Goal: Find specific page/section: Find specific page/section

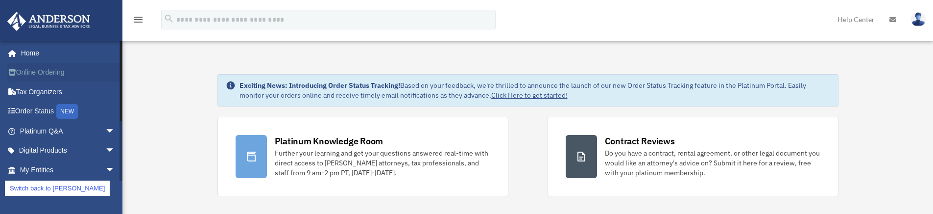
click at [44, 70] on link "Online Ordering" at bounding box center [68, 73] width 123 height 20
click at [48, 66] on link "Online Ordering" at bounding box center [68, 73] width 123 height 20
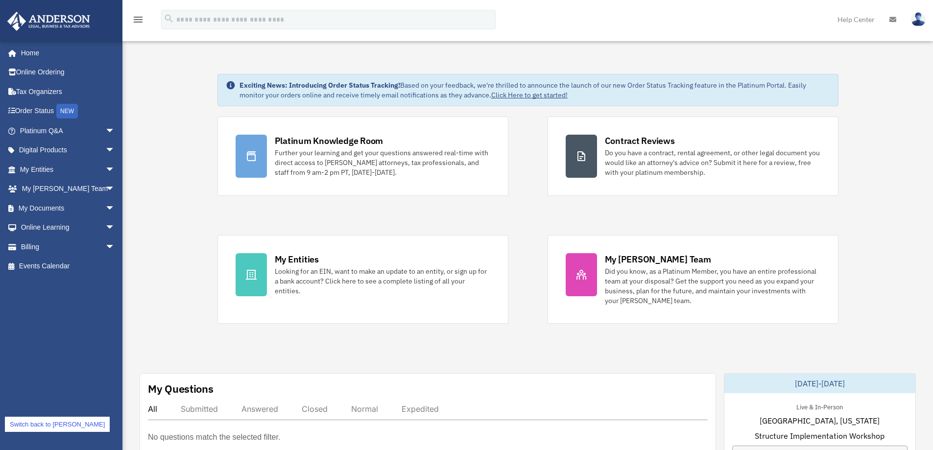
click at [59, 424] on link "Switch back to [PERSON_NAME]" at bounding box center [57, 424] width 105 height 15
click at [54, 70] on link "Online Ordering" at bounding box center [68, 73] width 123 height 20
click at [46, 72] on link "Online Ordering" at bounding box center [68, 73] width 123 height 20
click at [56, 89] on link "Tax Organizers" at bounding box center [68, 92] width 123 height 20
click at [41, 110] on link "Order Status NEW" at bounding box center [68, 111] width 123 height 20
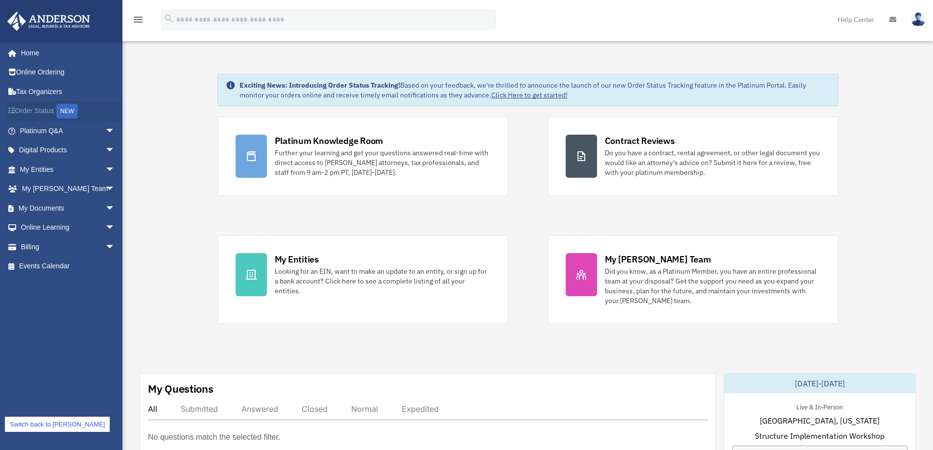
click at [34, 114] on link "Order Status NEW" at bounding box center [68, 111] width 123 height 20
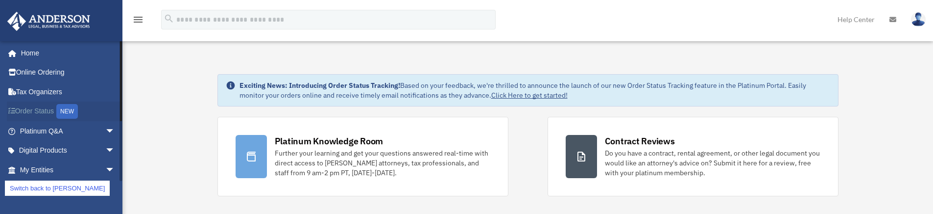
click at [41, 110] on link "Order Status NEW" at bounding box center [68, 111] width 123 height 20
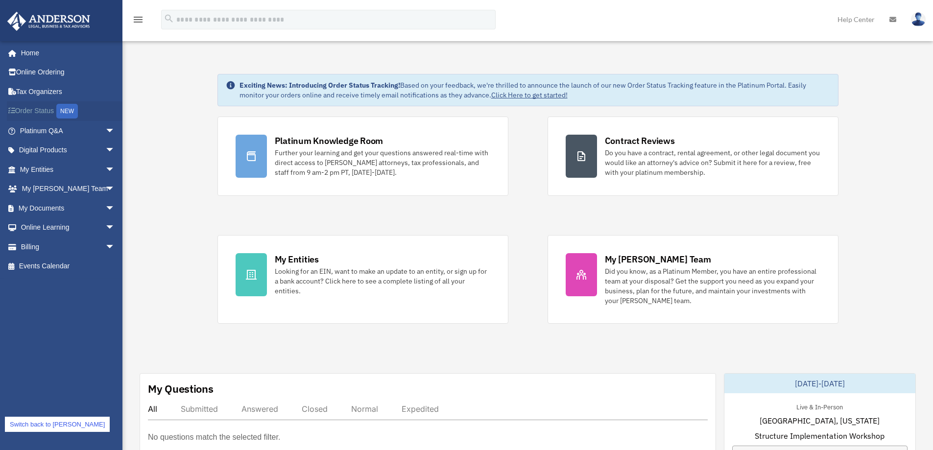
click at [41, 112] on link "Order Status NEW" at bounding box center [68, 111] width 123 height 20
click at [47, 427] on link "Switch back to [PERSON_NAME]" at bounding box center [57, 424] width 105 height 15
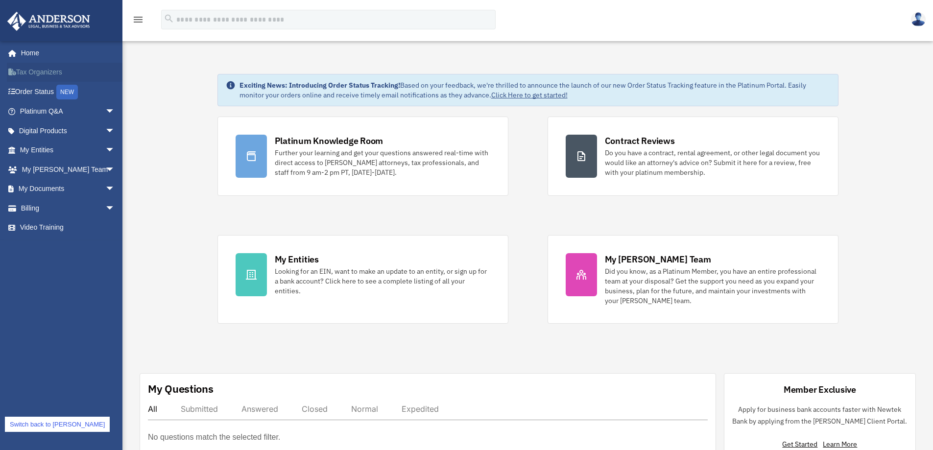
click at [43, 69] on link "Tax Organizers" at bounding box center [68, 73] width 123 height 20
click at [51, 91] on link "Order Status NEW" at bounding box center [68, 92] width 123 height 20
click at [179, 172] on div "Exciting News: Introducing Order Status Tracking! Based on your feedback, we're…" at bounding box center [527, 279] width 825 height 461
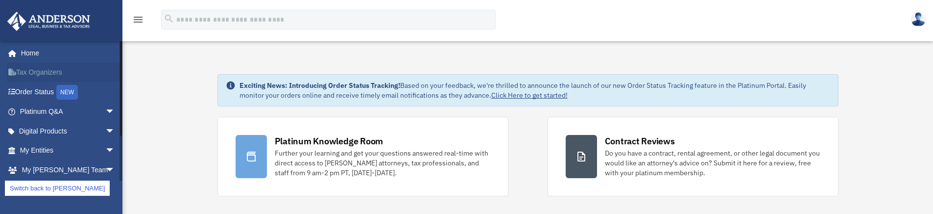
click at [45, 71] on link "Tax Organizers" at bounding box center [68, 73] width 123 height 20
click at [32, 72] on link "Tax Organizers" at bounding box center [68, 73] width 123 height 20
click at [48, 73] on link "Tax Organizers" at bounding box center [68, 73] width 123 height 20
click at [46, 70] on link "Tax Organizers" at bounding box center [68, 73] width 123 height 20
